Goal: Transaction & Acquisition: Purchase product/service

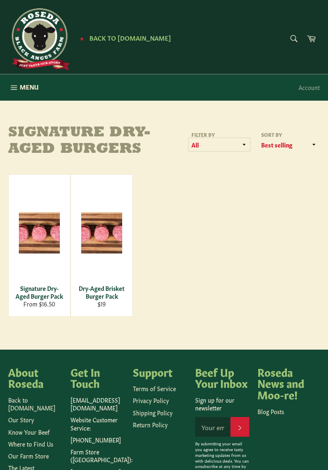
click at [243, 140] on select "All Steakburgers & Hotdogs" at bounding box center [220, 145] width 62 height 14
click at [312, 142] on select "Featured Best selling Alphabetically, A-Z Alphabetically, Z-A Price, low to hig…" at bounding box center [290, 145] width 62 height 14
click at [237, 190] on div "Signature Dry-Aged Burger Pack From $16.50 View Dry-Aged Brisket Burger Pack Re…" at bounding box center [164, 245] width 312 height 142
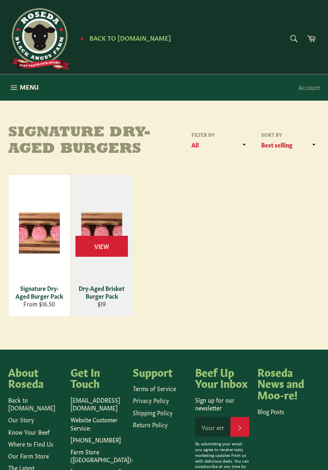
click at [110, 265] on div at bounding box center [101, 233] width 41 height 96
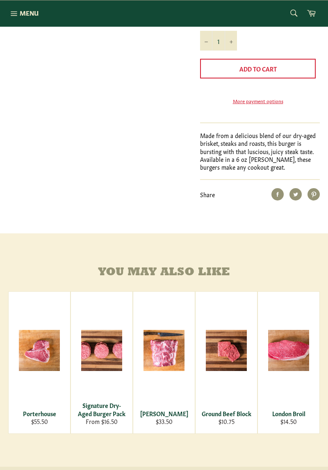
scroll to position [307, 0]
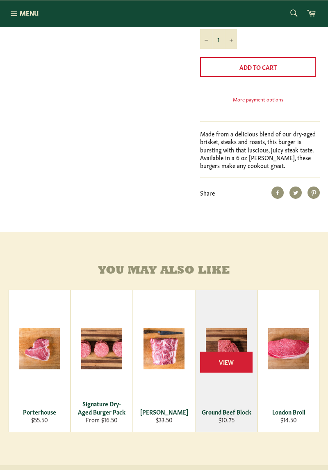
click at [229, 371] on span "View" at bounding box center [226, 361] width 53 height 21
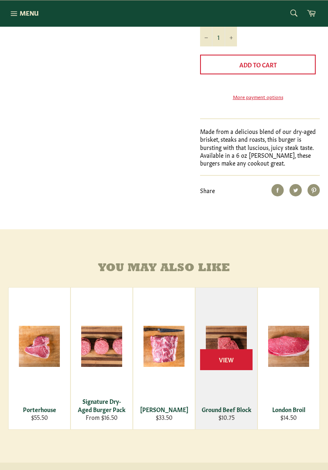
scroll to position [333, 0]
